Goal: Book appointment/travel/reservation

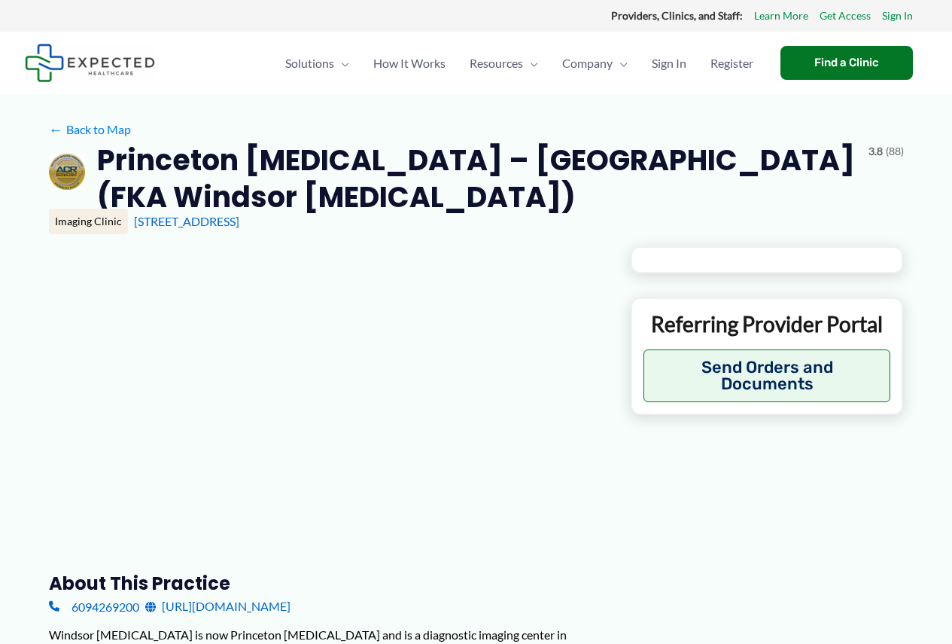
type input "**********"
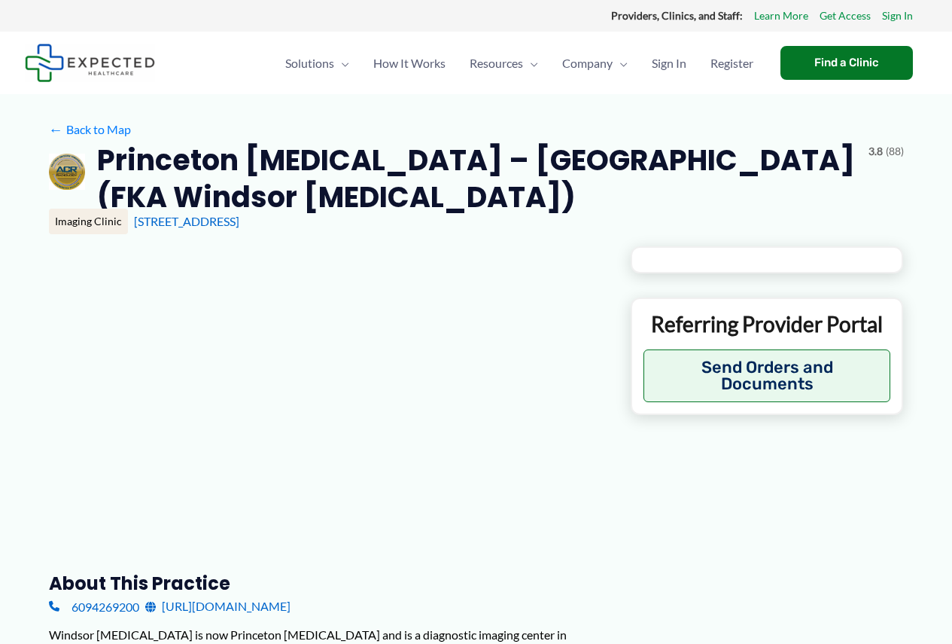
type input "**********"
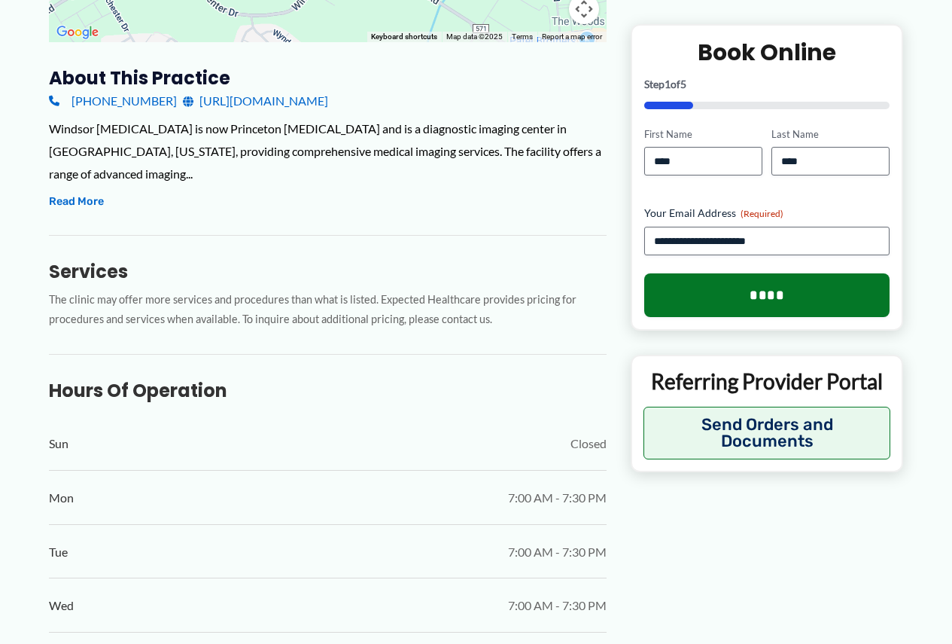
scroll to position [527, 0]
